Goal: Entertainment & Leisure: Consume media (video, audio)

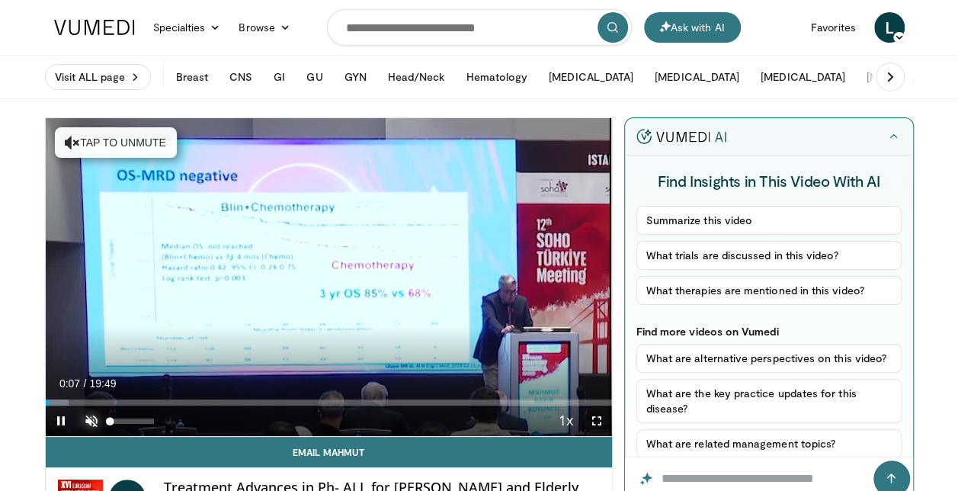
click at [98, 418] on span "Video Player" at bounding box center [91, 420] width 30 height 30
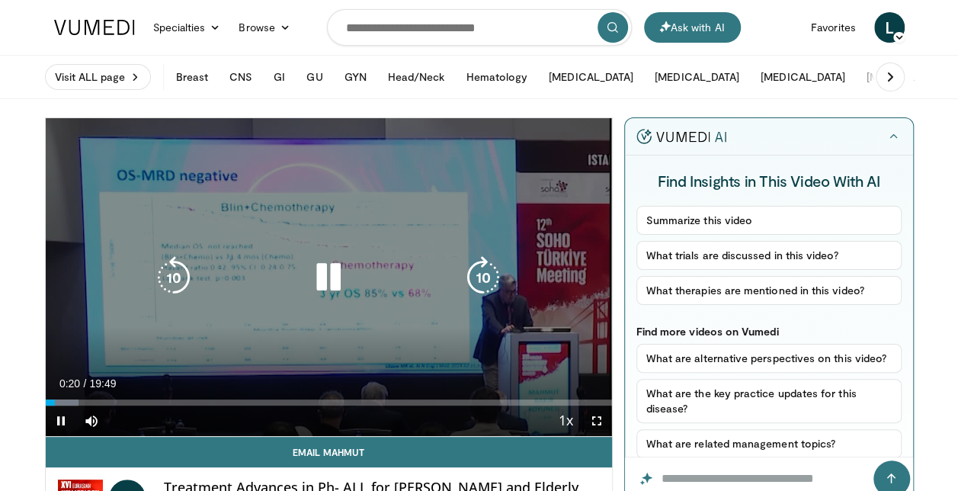
click at [453, 285] on div "Video Player" at bounding box center [329, 277] width 340 height 30
click at [328, 276] on icon "Video Player" at bounding box center [328, 277] width 43 height 43
